Goal: Information Seeking & Learning: Learn about a topic

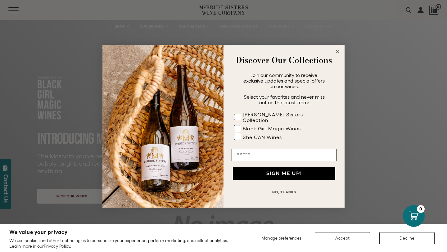
click at [338, 53] on icon "Close dialog" at bounding box center [338, 51] width 3 height 3
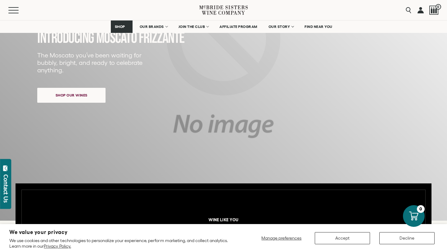
scroll to position [38, 0]
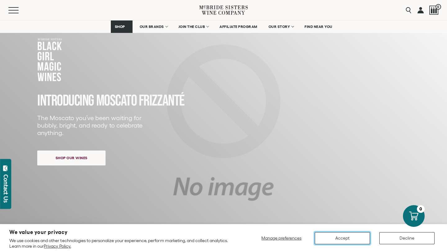
click at [363, 236] on button "Accept" at bounding box center [342, 238] width 55 height 12
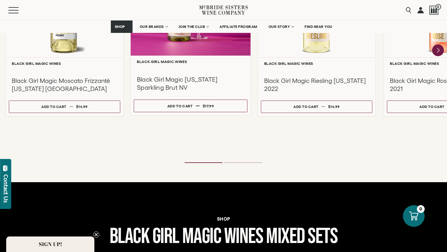
scroll to position [0, 0]
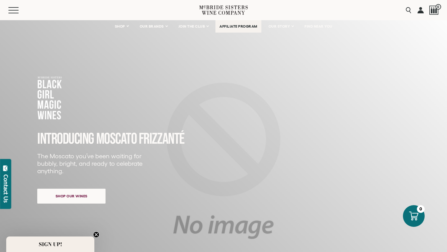
click at [249, 28] on span "AFFILIATE PROGRAM" at bounding box center [239, 26] width 38 height 4
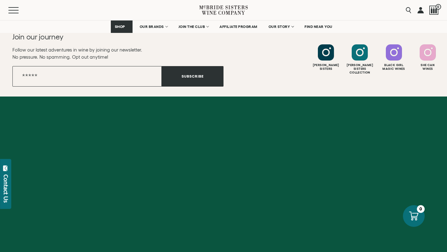
scroll to position [869, 0]
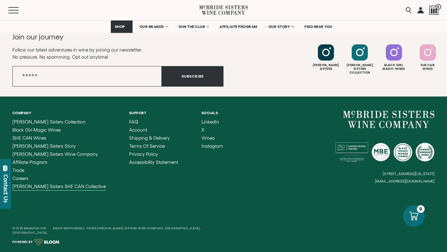
click at [52, 184] on span "[PERSON_NAME] Sisters SHE CAN Collective" at bounding box center [59, 186] width 94 height 5
